Goal: Find specific page/section: Find specific page/section

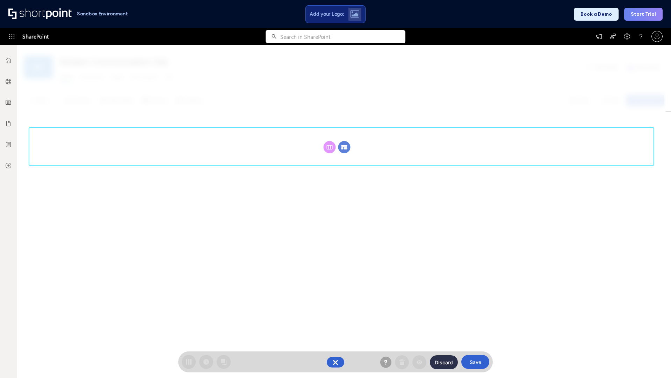
click at [344, 141] on circle at bounding box center [344, 147] width 12 height 12
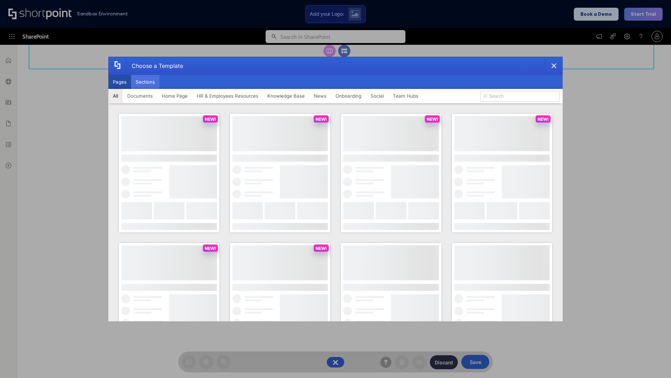
click at [145, 82] on button "Sections" at bounding box center [145, 82] width 28 height 14
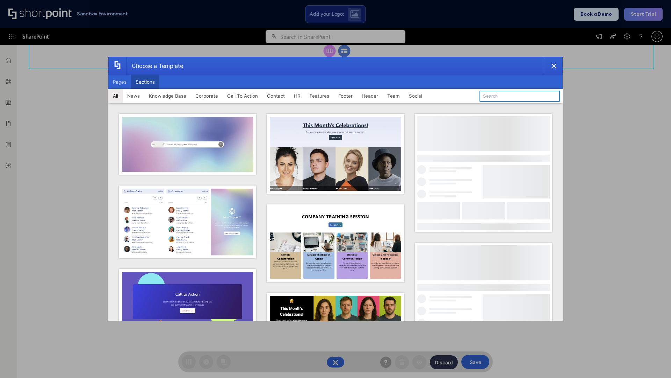
type input "Social"
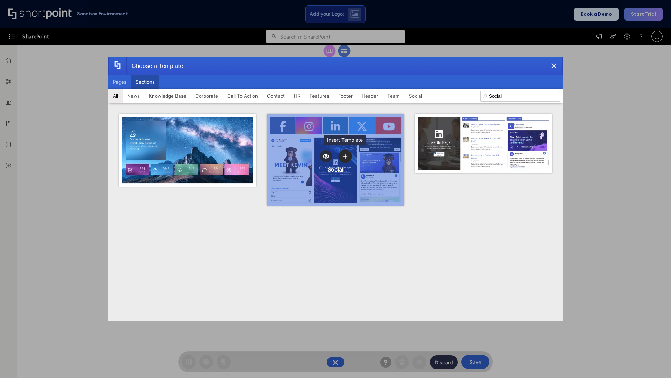
click at [345, 156] on icon "template selector" at bounding box center [345, 155] width 5 height 5
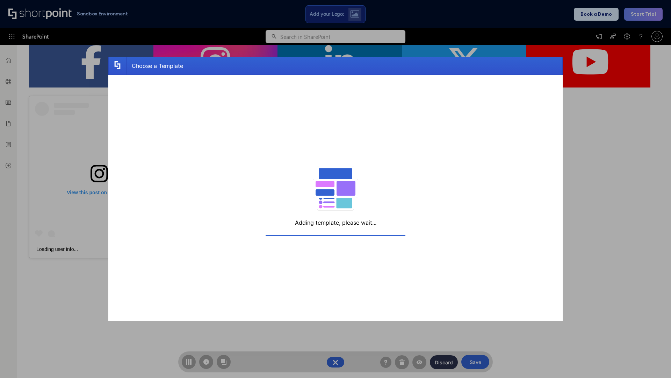
scroll to position [112, 0]
